Goal: Information Seeking & Learning: Learn about a topic

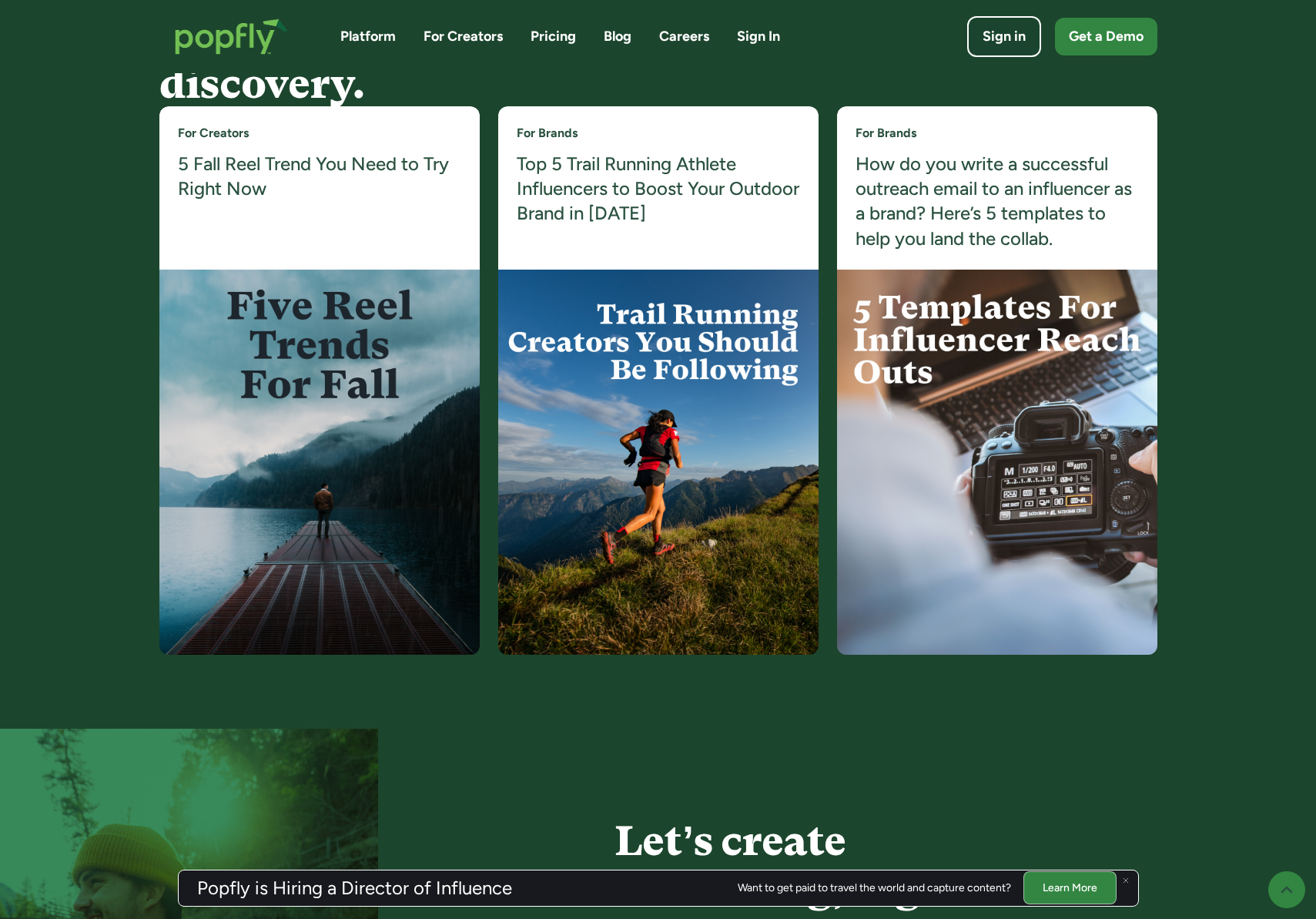
scroll to position [3798, 0]
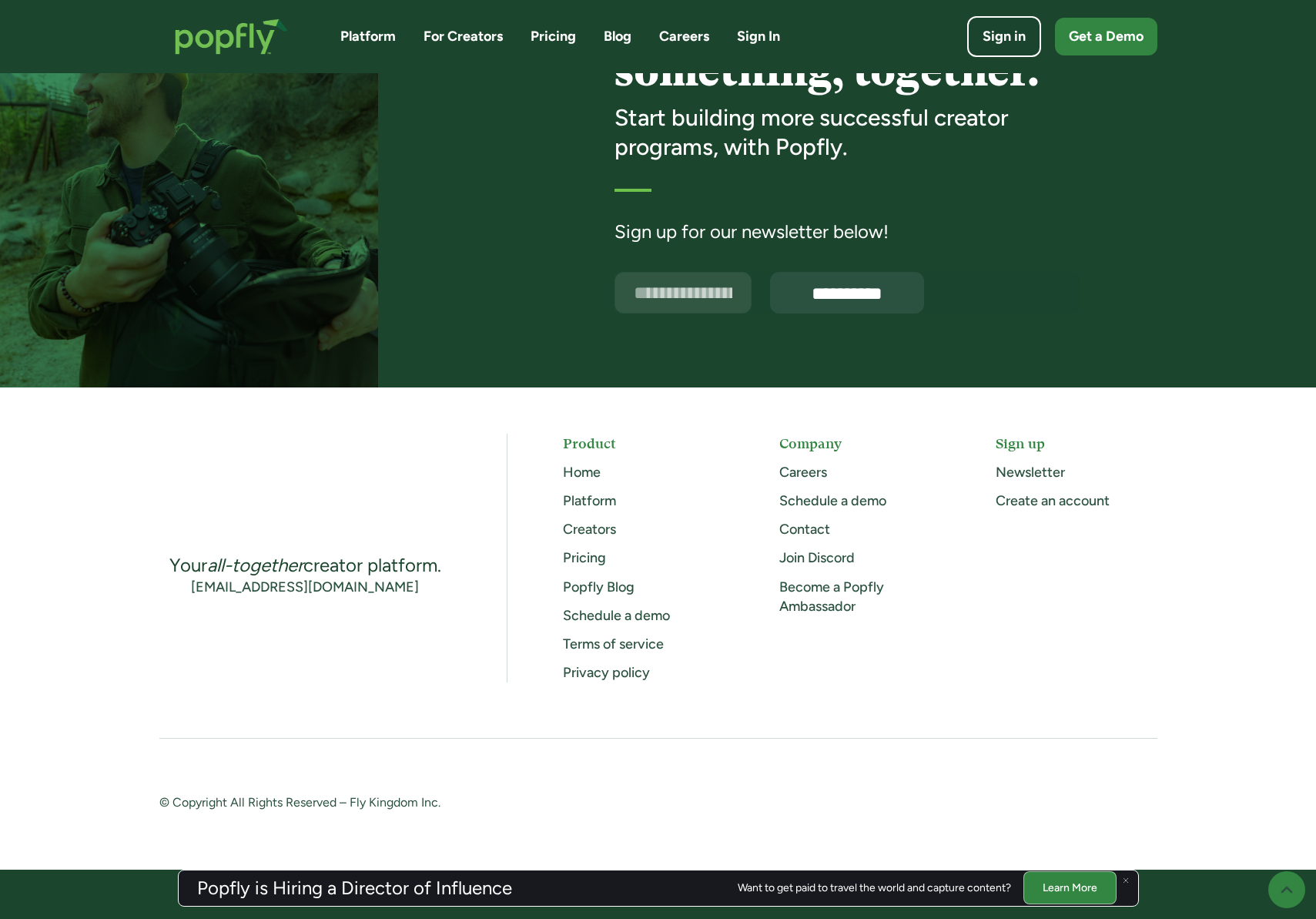
click at [696, 37] on link "Careers" at bounding box center [684, 37] width 50 height 19
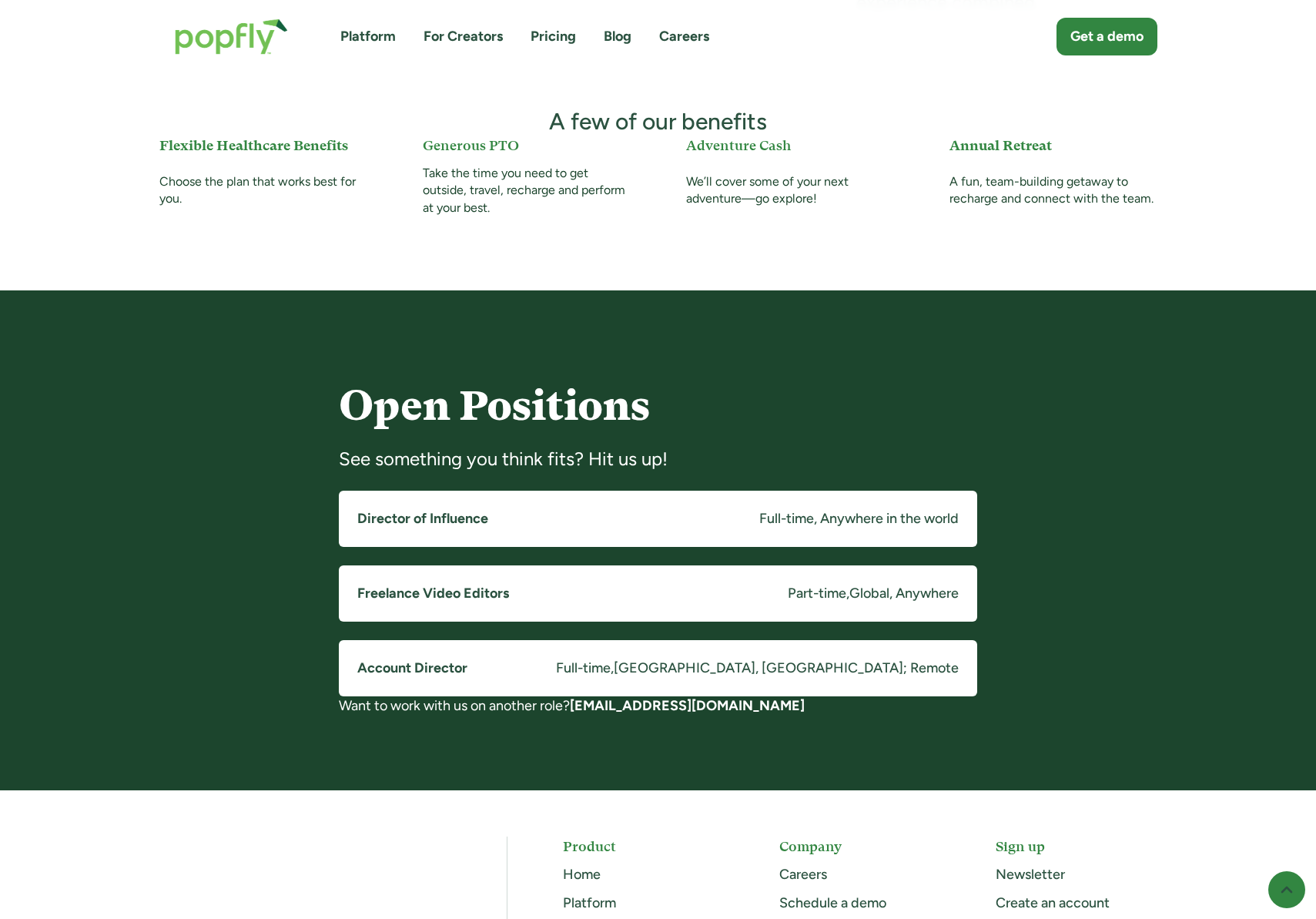
scroll to position [901, 0]
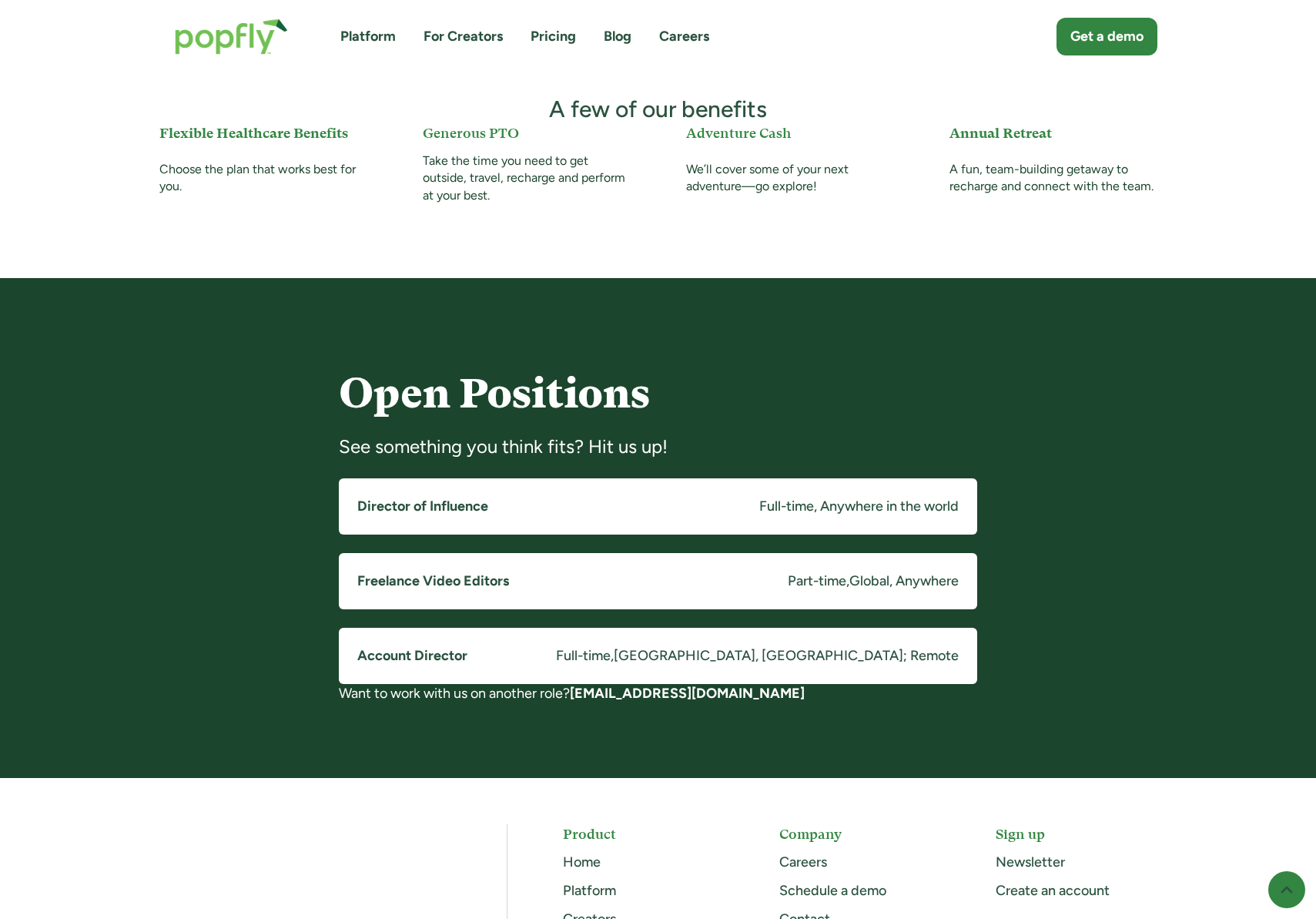
click at [530, 509] on link "Director of Influence Full-time, Anywhere in the world" at bounding box center [657, 506] width 638 height 57
click at [522, 583] on link "Freelance Video Editors Part-time , Global, Anywhere" at bounding box center [657, 580] width 638 height 57
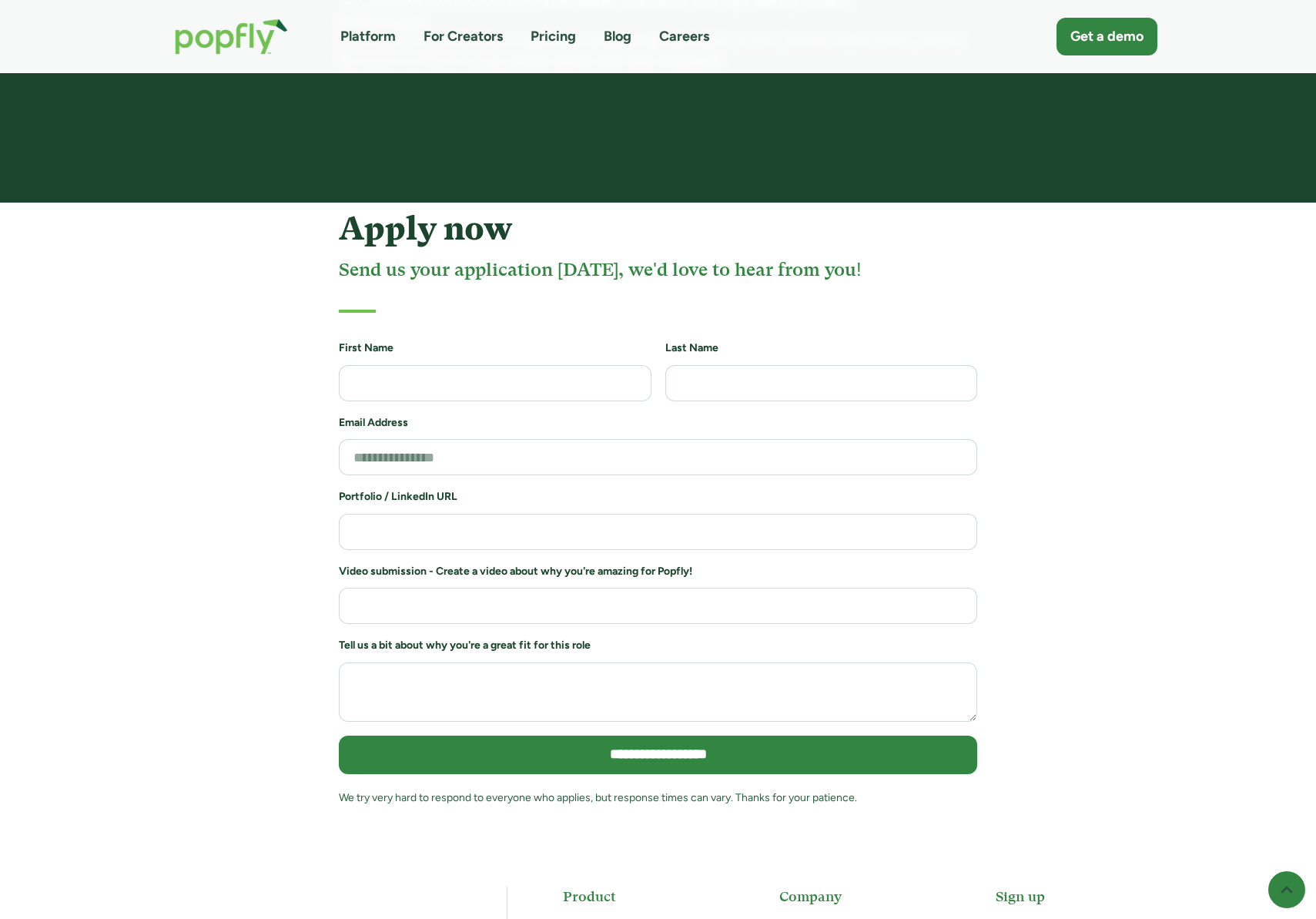
scroll to position [1565, 0]
